Goal: Information Seeking & Learning: Learn about a topic

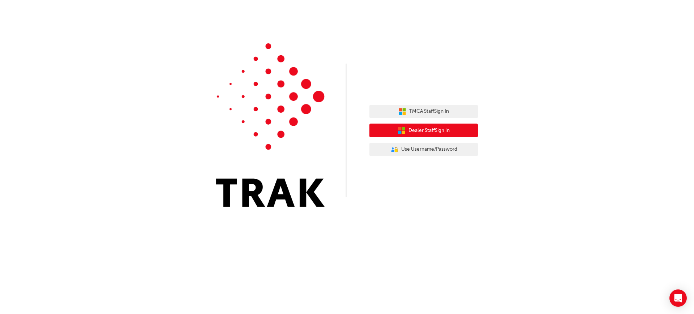
click at [422, 129] on span "Dealer Staff Sign In" at bounding box center [428, 130] width 41 height 8
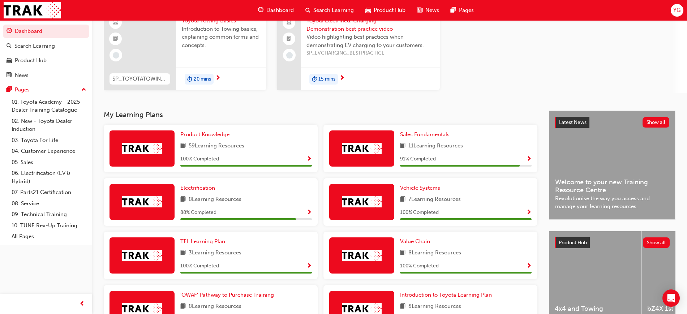
scroll to position [120, 0]
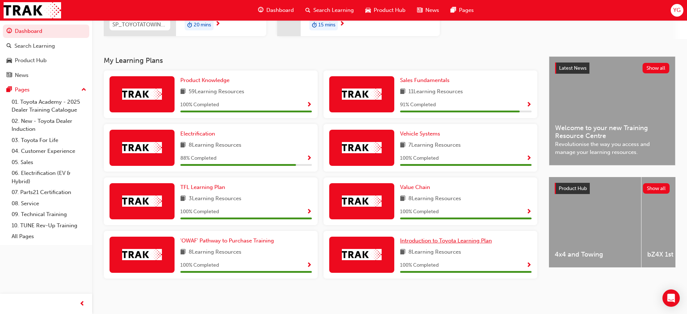
click at [469, 241] on span "Introduction to Toyota Learning Plan" at bounding box center [446, 240] width 92 height 7
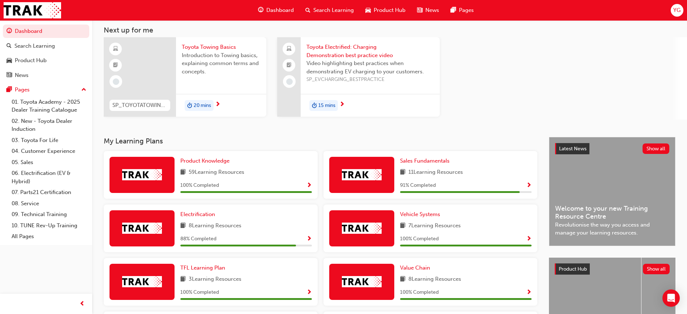
scroll to position [38, 0]
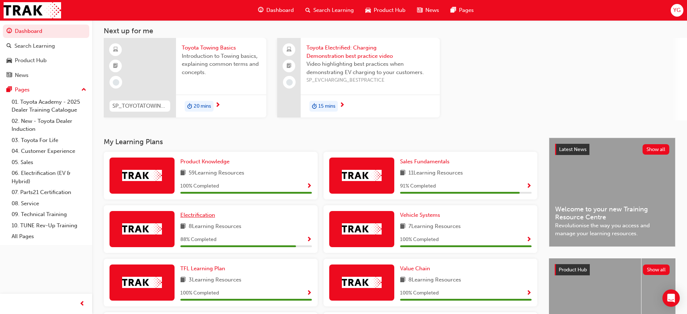
click at [197, 216] on span "Electrification" at bounding box center [197, 215] width 35 height 7
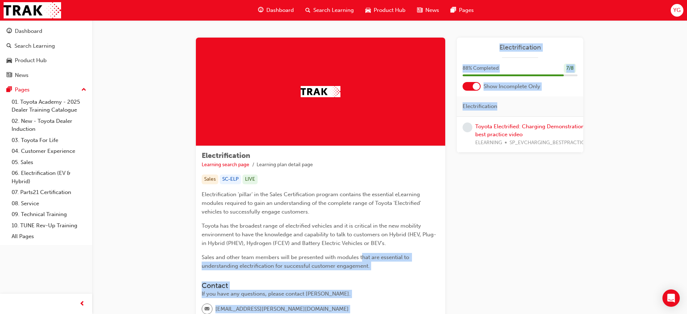
drag, startPoint x: 362, startPoint y: 250, endPoint x: 464, endPoint y: 211, distance: 109.1
click at [464, 211] on div "Electrification Learning search page Learning plan detail page Sales SC-ELP LIV…" at bounding box center [389, 182] width 387 height 288
click at [464, 211] on div "Learning Plan Electrification 88 % Completed 7 / 8 Show Incomplete Only Electri…" at bounding box center [520, 182] width 126 height 288
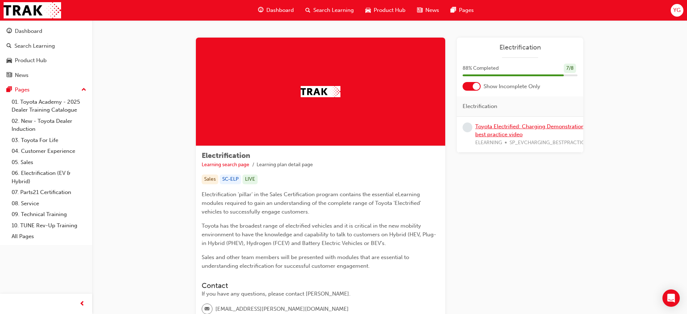
click at [508, 125] on link "Toyota Electrified: Charging Demonstration best practice video" at bounding box center [529, 130] width 109 height 15
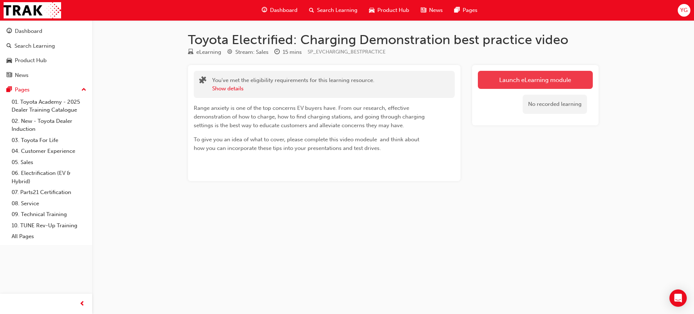
click at [525, 79] on link "Launch eLearning module" at bounding box center [535, 80] width 115 height 18
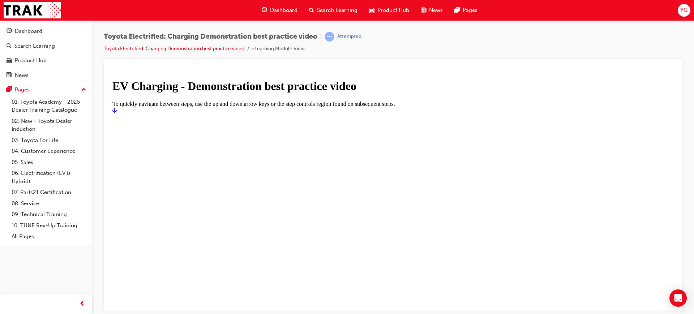
click at [117, 112] on icon "Start" at bounding box center [114, 109] width 4 height 5
